Goal: Check status: Check status

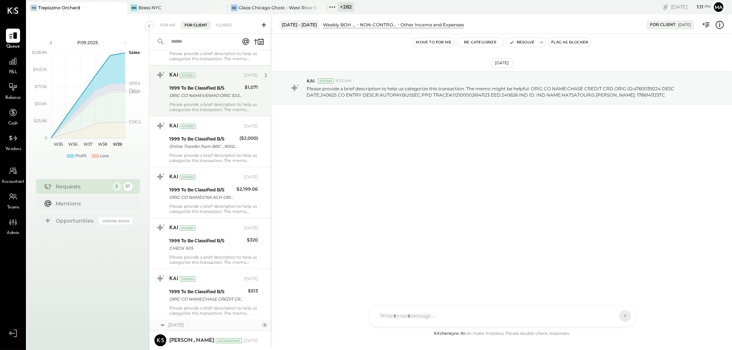
scroll to position [242, 0]
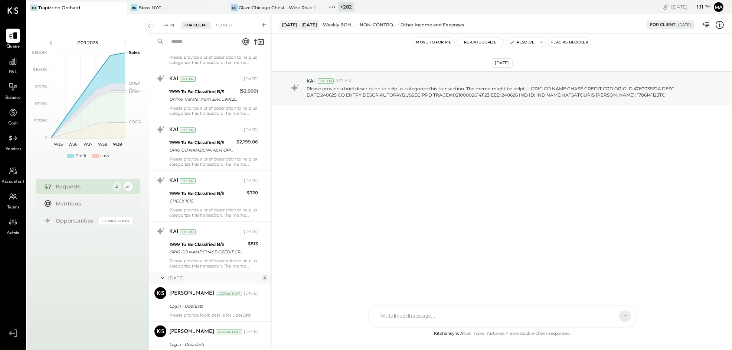
click at [166, 22] on div "For Me" at bounding box center [168, 25] width 23 height 7
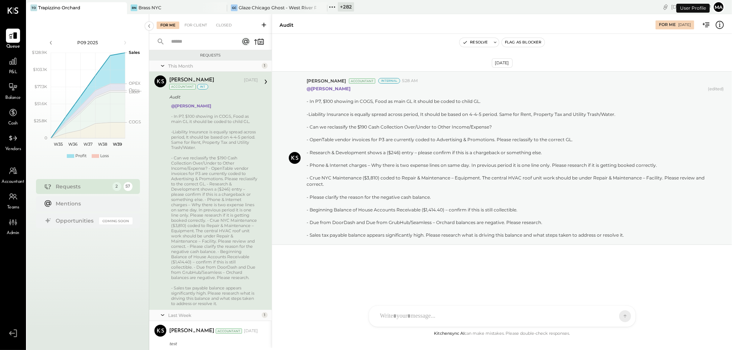
scroll to position [43, 0]
